Goal: Task Accomplishment & Management: Manage account settings

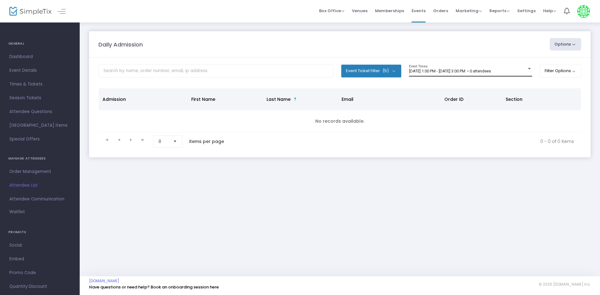
click at [438, 74] on div "8/22/2025 @ 1:00 PM - 8/22/2025 @ 3:00 PM • 0 attendees Event Times" at bounding box center [470, 71] width 123 height 12
click at [469, 72] on span "[DATE] 2:00 PM - [DATE] 4:00 PM • 0 attendees" at bounding box center [450, 71] width 82 height 5
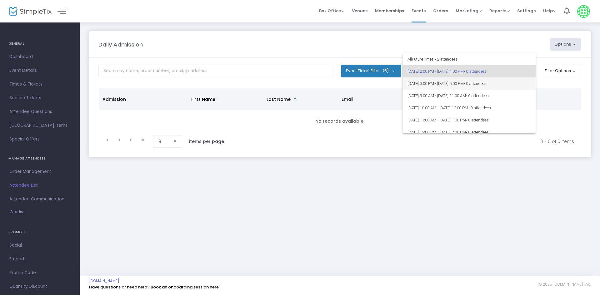
click at [487, 84] on span "• 0 attendees" at bounding box center [475, 83] width 23 height 5
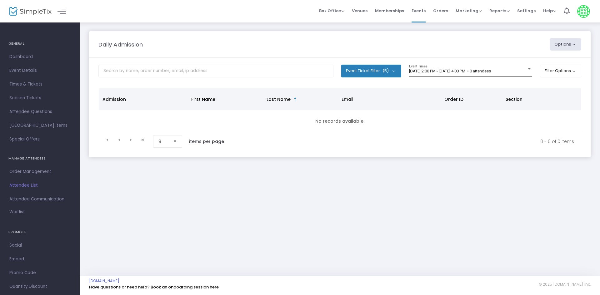
click at [436, 69] on span "[DATE] 2:00 PM - [DATE] 4:00 PM • 0 attendees" at bounding box center [450, 71] width 82 height 5
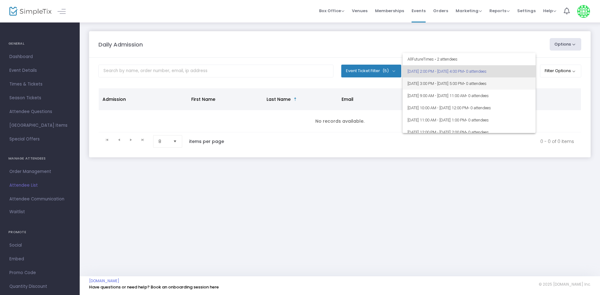
click at [440, 89] on span "[DATE] 3:00 PM - [DATE] 5:00 PM • 0 attendees" at bounding box center [469, 84] width 123 height 12
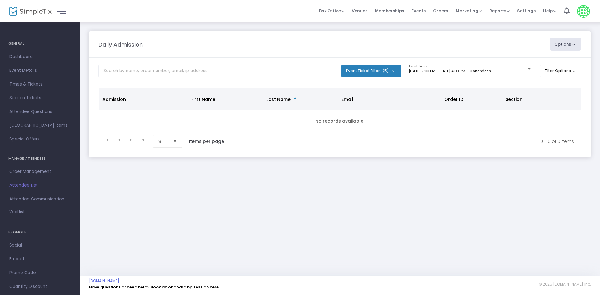
click at [487, 72] on span "[DATE] 2:00 PM - [DATE] 4:00 PM • 0 attendees" at bounding box center [450, 71] width 82 height 5
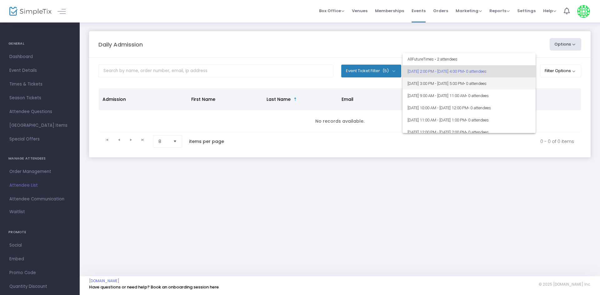
click at [472, 87] on span "[DATE] 3:00 PM - [DATE] 5:00 PM • 0 attendees" at bounding box center [469, 84] width 123 height 12
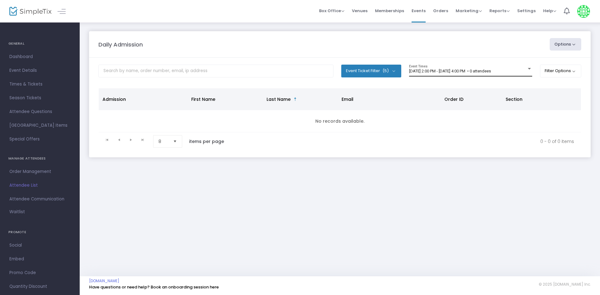
click at [448, 71] on span "[DATE] 2:00 PM - [DATE] 4:00 PM • 0 attendees" at bounding box center [450, 71] width 82 height 5
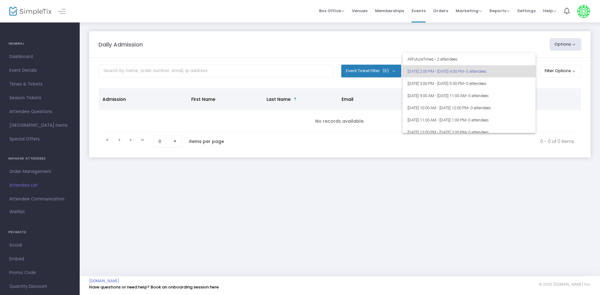
click at [333, 43] on div at bounding box center [300, 147] width 600 height 295
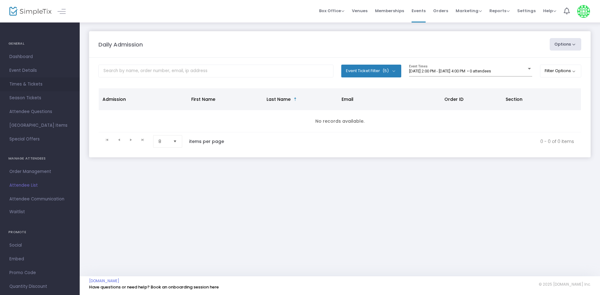
click at [37, 84] on span "Times & Tickets" at bounding box center [39, 84] width 61 height 8
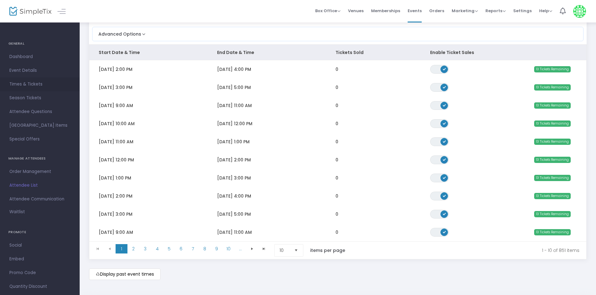
scroll to position [54, 0]
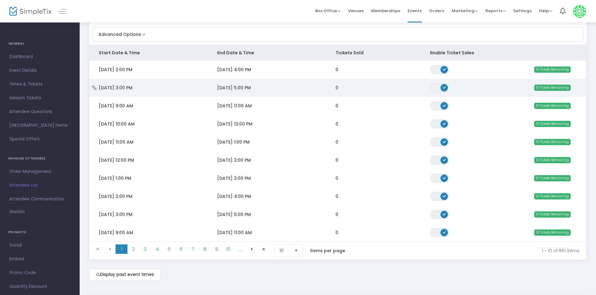
click at [444, 87] on span "ON" at bounding box center [444, 87] width 3 height 3
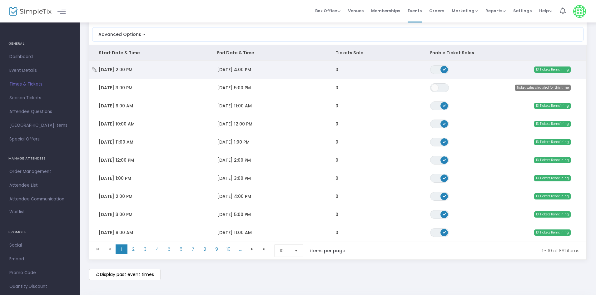
click at [436, 71] on span "ON OFF" at bounding box center [439, 69] width 19 height 9
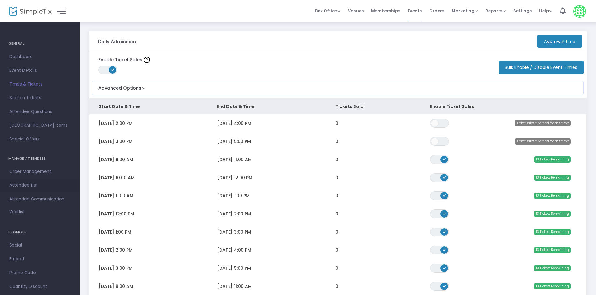
click at [28, 185] on span "Attendee List" at bounding box center [39, 186] width 61 height 8
